Goal: Task Accomplishment & Management: Manage account settings

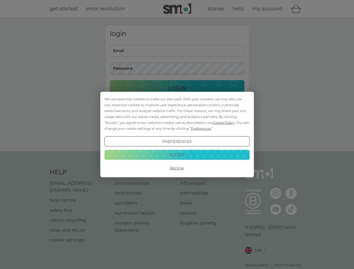
click at [224, 123] on span "Cookie Policy" at bounding box center [224, 123] width 22 height 4
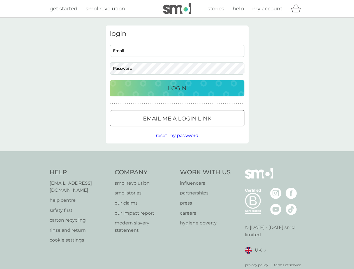
click at [201, 129] on div "login Email Password Login ● ● ● ● ● ● ● ● ● ● ● ● ● ● ● ● ● ● ● ● ● ● ● ● ● ● …" at bounding box center [177, 85] width 143 height 118
click at [177, 142] on div "login Email Password Login ● ● ● ● ● ● ● ● ● ● ● ● ● ● ● ● ● ● ● ● ● ● ● ● ● ● …" at bounding box center [177, 85] width 143 height 118
click at [177, 168] on div "Help [EMAIL_ADDRESS][DOMAIN_NAME] help centre safety first carton recycling rin…" at bounding box center [177, 218] width 255 height 100
click at [177, 155] on div "Help [EMAIL_ADDRESS][DOMAIN_NAME] help centre safety first carton recycling rin…" at bounding box center [177, 218] width 354 height 133
